Goal: Information Seeking & Learning: Learn about a topic

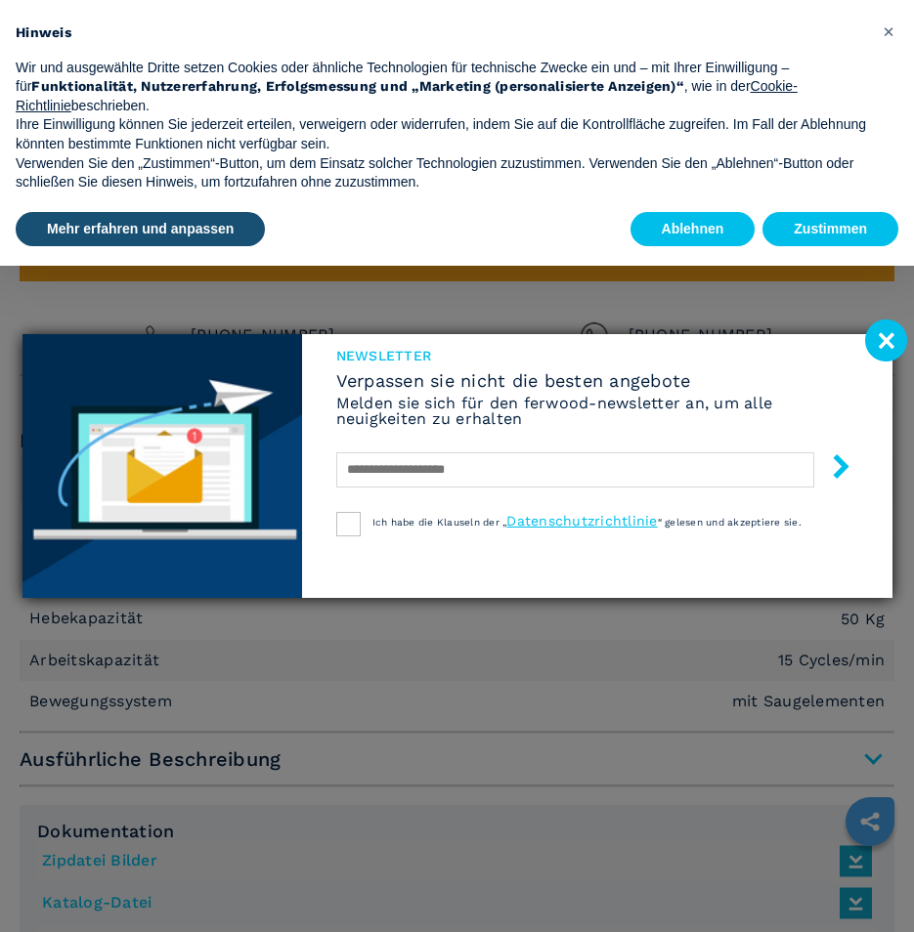
scroll to position [1368, 0]
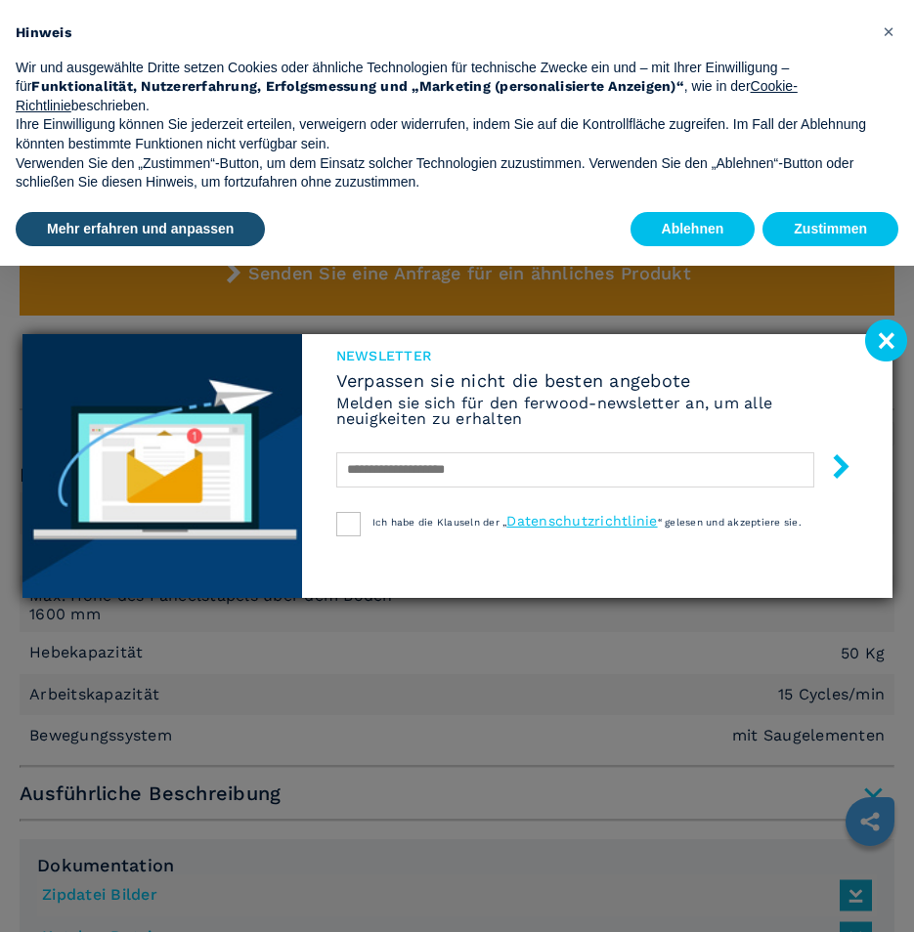
click at [886, 340] on image at bounding box center [886, 340] width 42 height 42
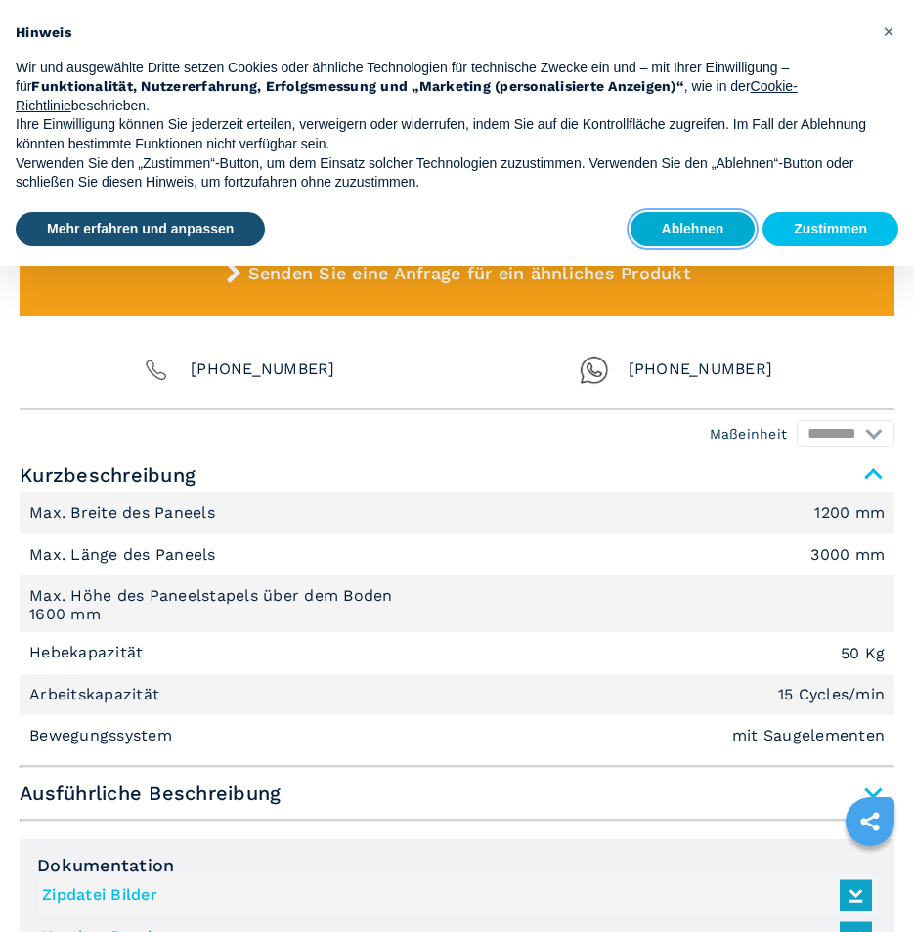
click at [745, 227] on button "Ablehnen" at bounding box center [692, 229] width 125 height 35
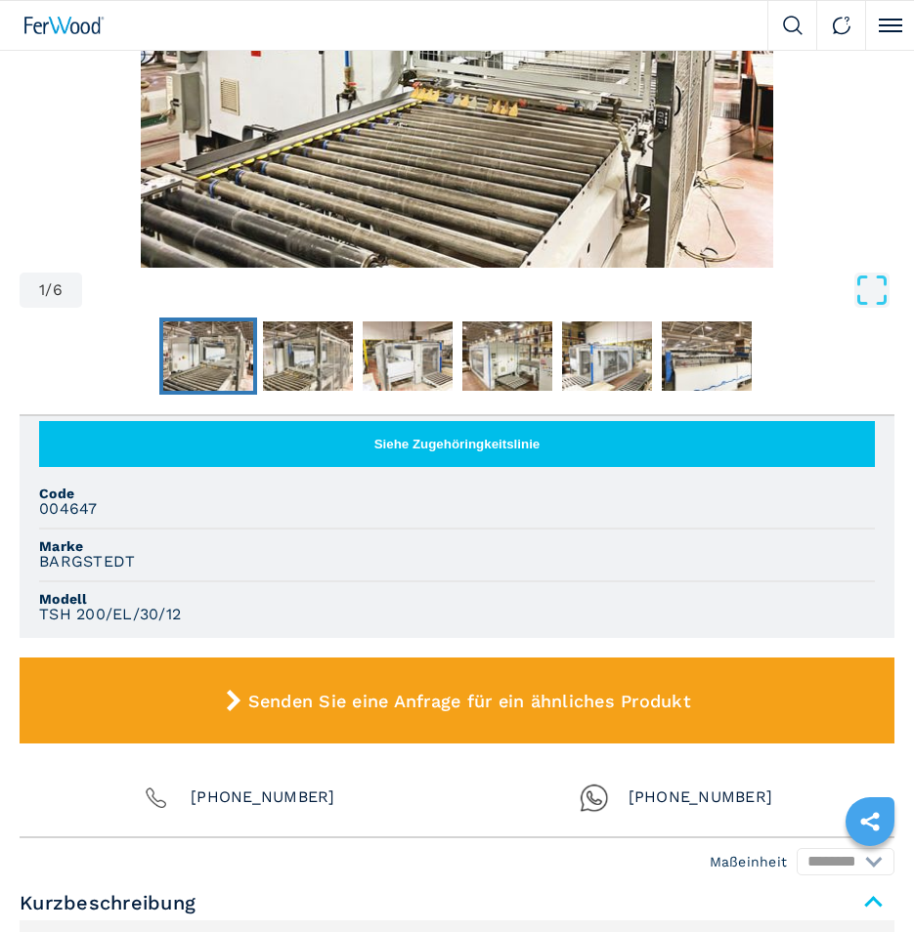
scroll to position [782, 0]
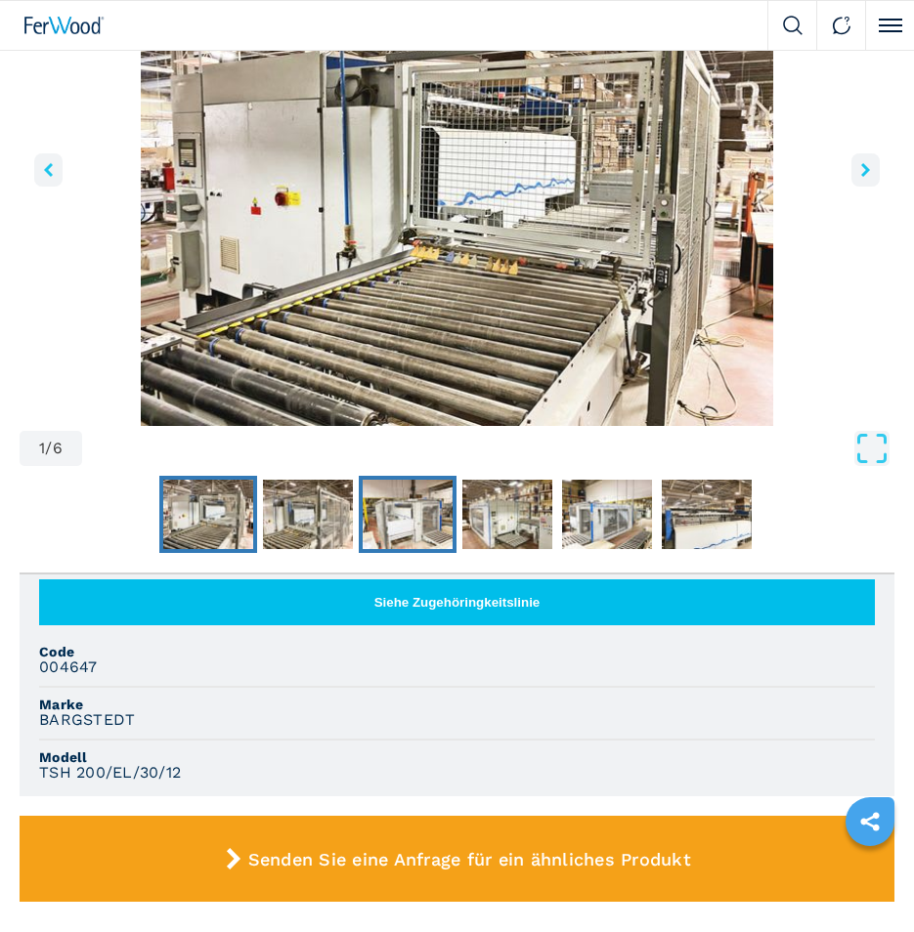
click at [424, 531] on img "Go to Slide 3" at bounding box center [407, 515] width 90 height 70
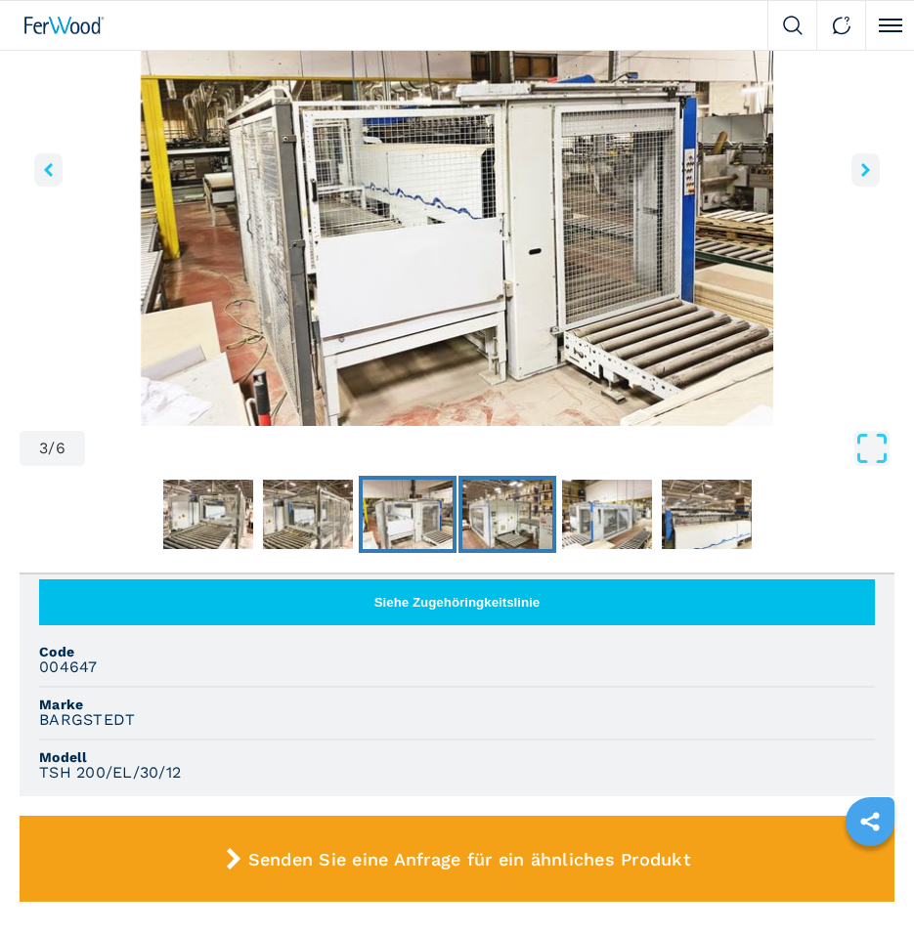
click at [474, 522] on img "Go to Slide 4" at bounding box center [507, 515] width 90 height 70
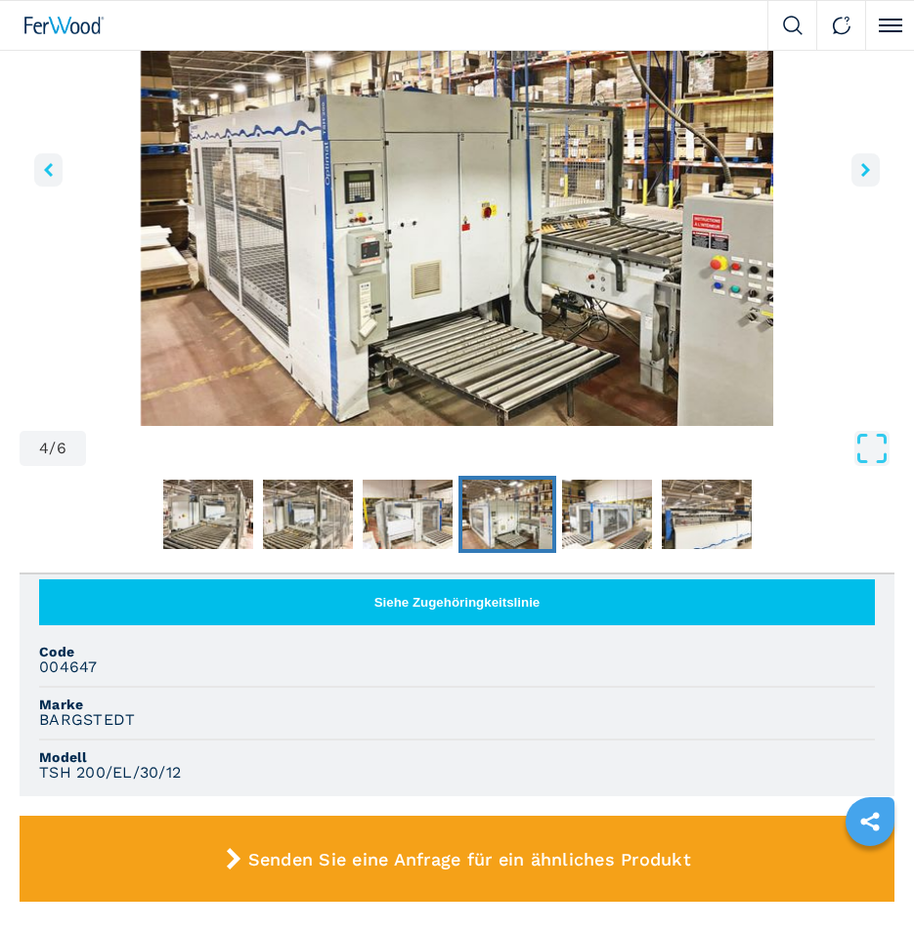
click at [512, 516] on img "Go to Slide 4" at bounding box center [507, 515] width 90 height 70
click at [577, 516] on img "Go to Slide 5" at bounding box center [607, 515] width 90 height 70
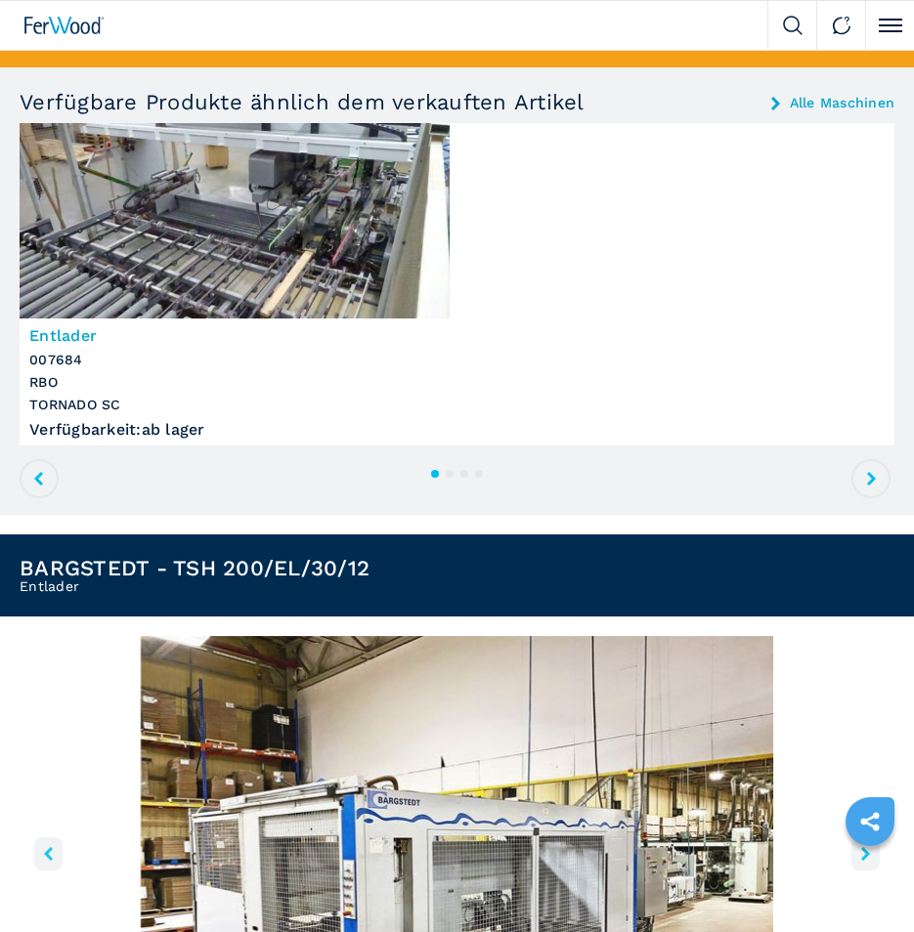
scroll to position [0, 0]
